Goal: Transaction & Acquisition: Obtain resource

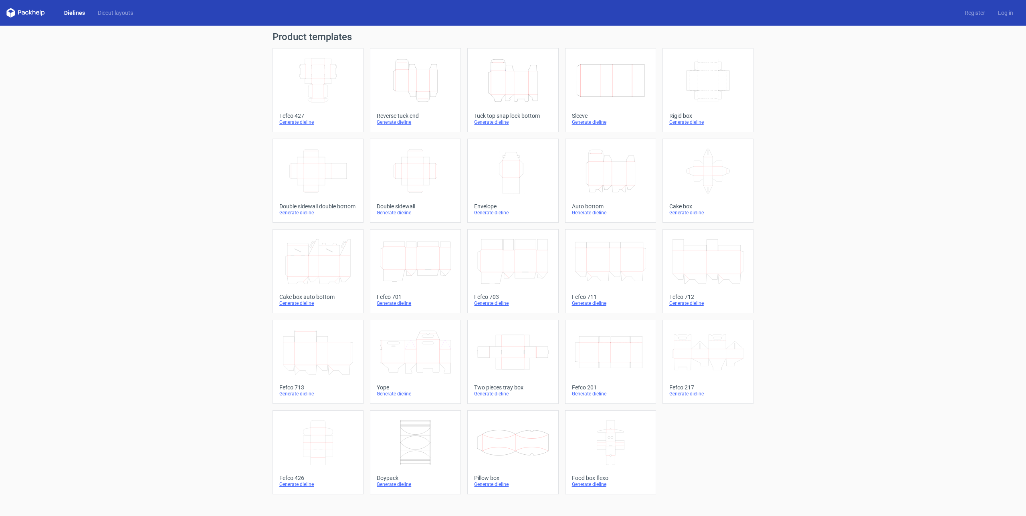
click at [474, 79] on link "Height Depth Width Tuck top snap lock bottom Generate dieline" at bounding box center [512, 90] width 91 height 84
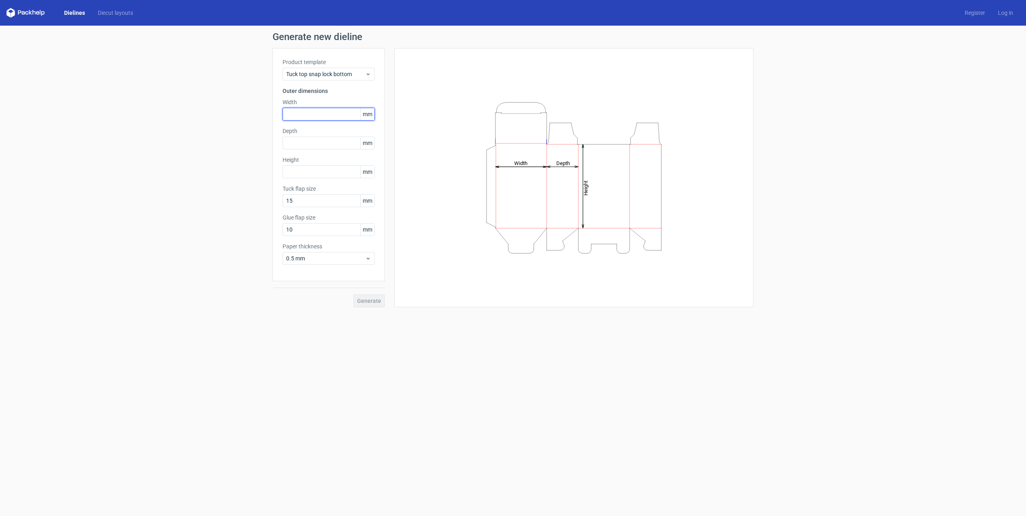
click at [314, 113] on input "text" at bounding box center [328, 114] width 92 height 13
type input "100"
click at [364, 298] on span "Generate" at bounding box center [369, 301] width 24 height 6
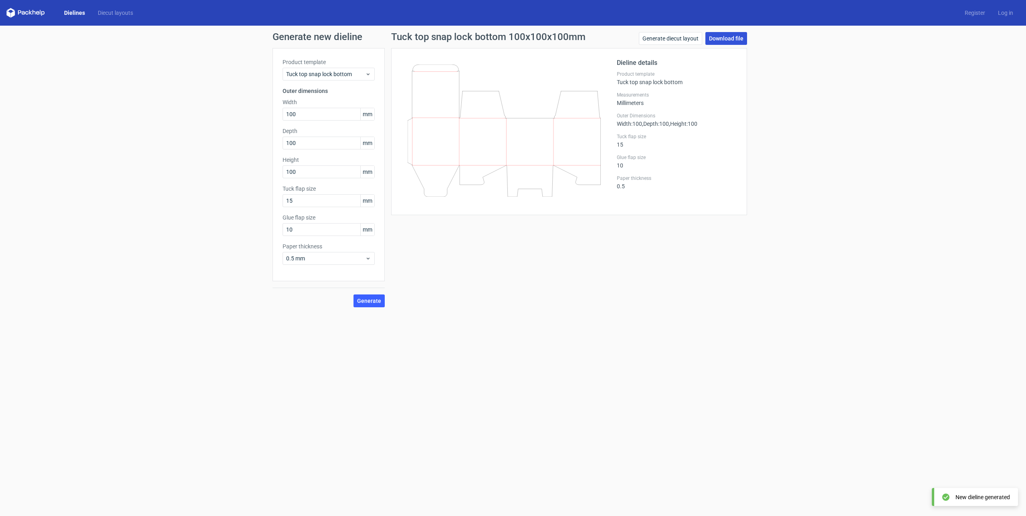
click at [722, 39] on link "Download file" at bounding box center [726, 38] width 42 height 13
drag, startPoint x: 936, startPoint y: 237, endPoint x: 950, endPoint y: 240, distance: 14.4
click at [936, 237] on div "Generate new dieline Product template Tuck top snap lock bottom Outer dimension…" at bounding box center [513, 170] width 1026 height 288
